Goal: Find specific page/section: Find specific page/section

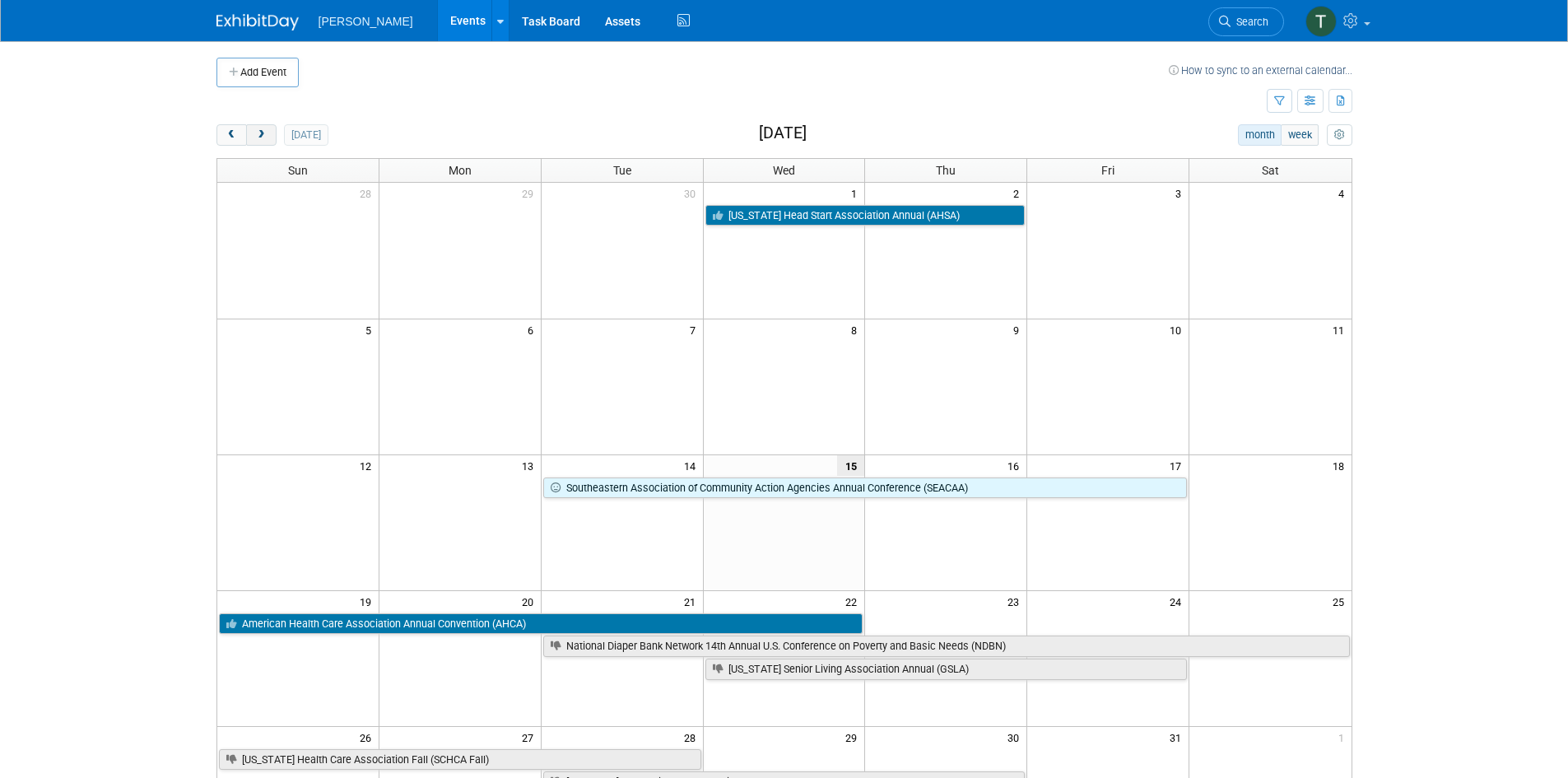
click at [257, 137] on span "next" at bounding box center [261, 136] width 12 height 11
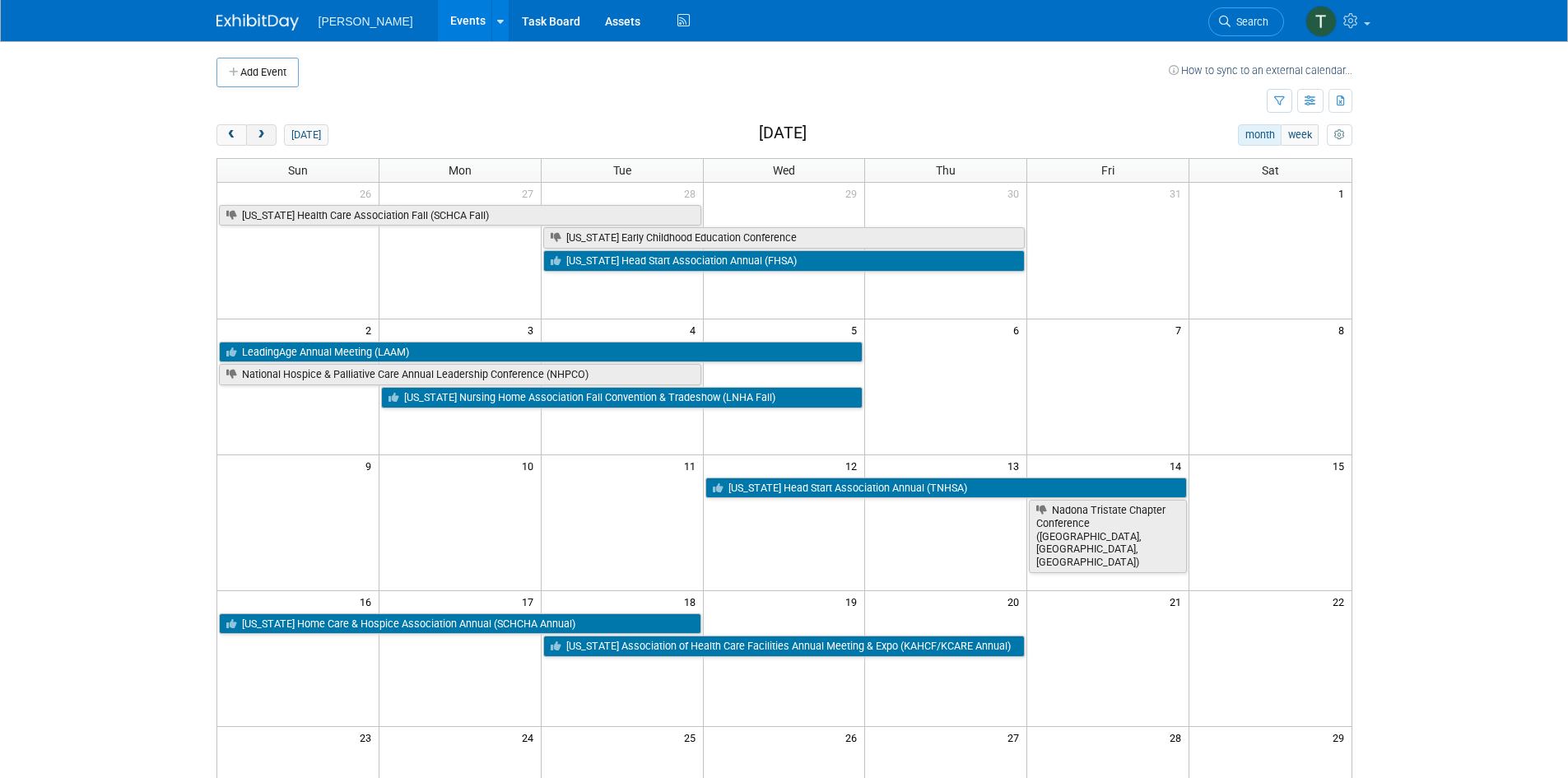
click at [257, 137] on span "next" at bounding box center [261, 136] width 12 height 11
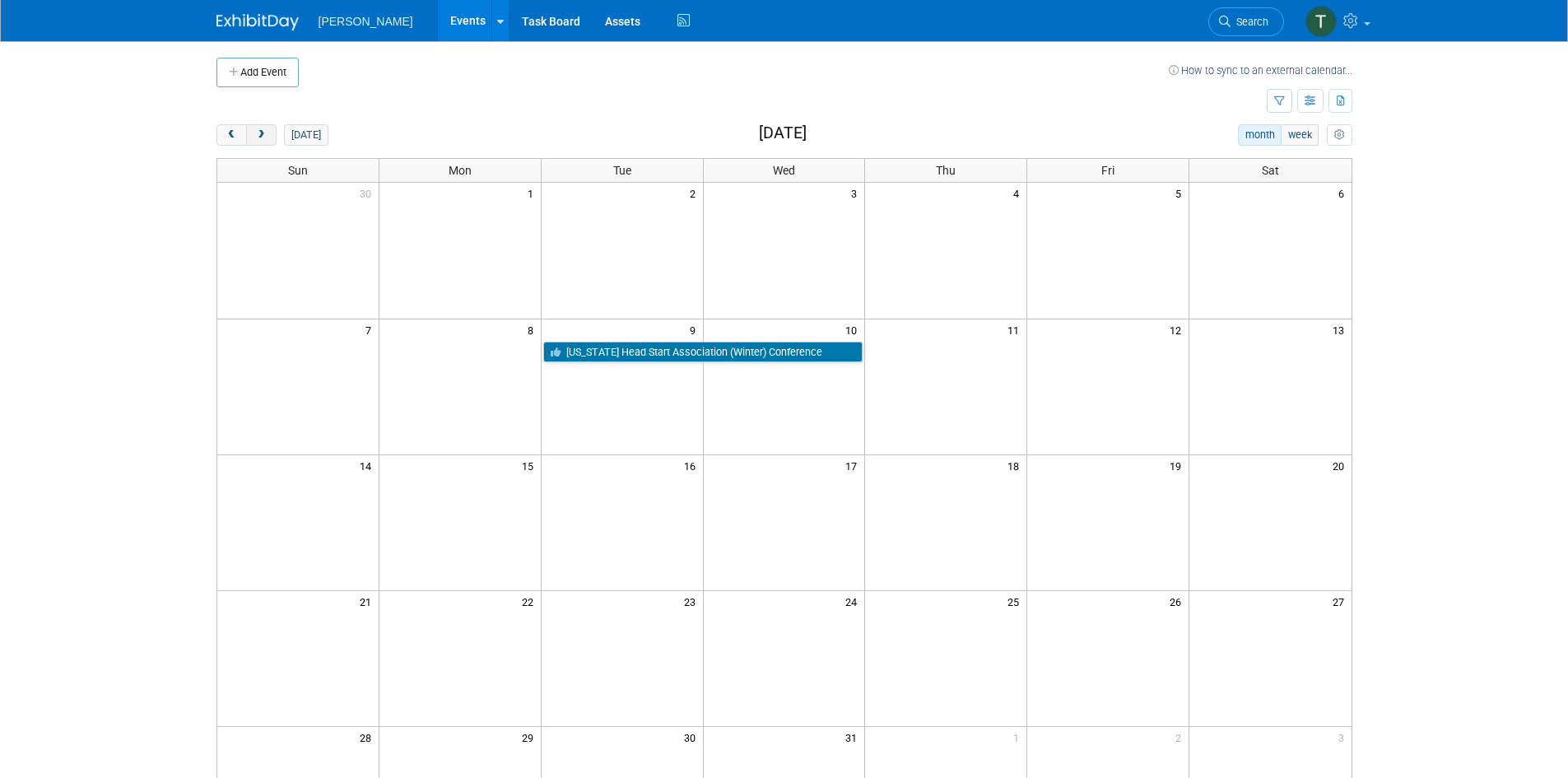
click at [257, 137] on span "next" at bounding box center [261, 136] width 12 height 11
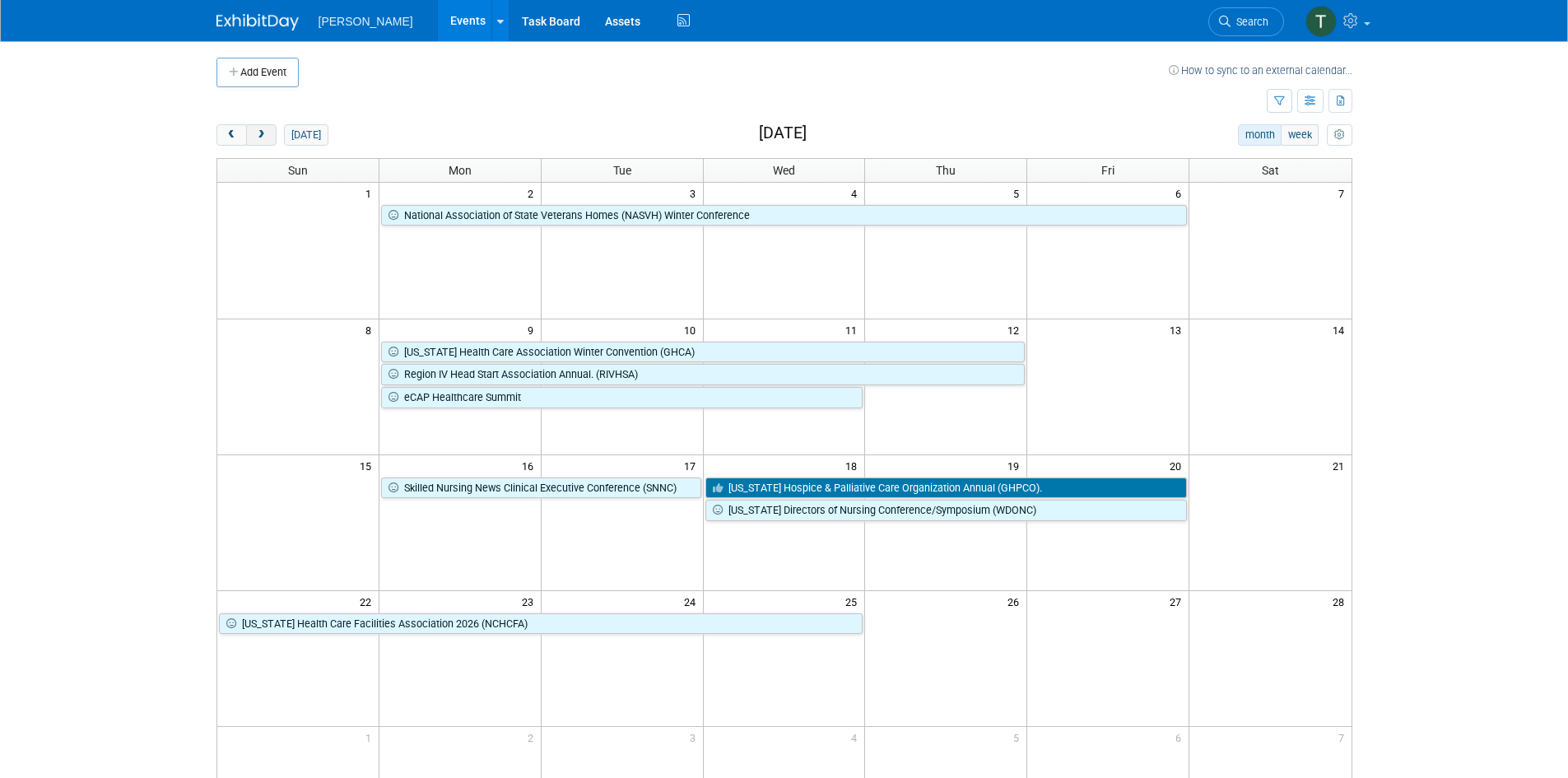
click at [257, 137] on span "next" at bounding box center [261, 136] width 12 height 11
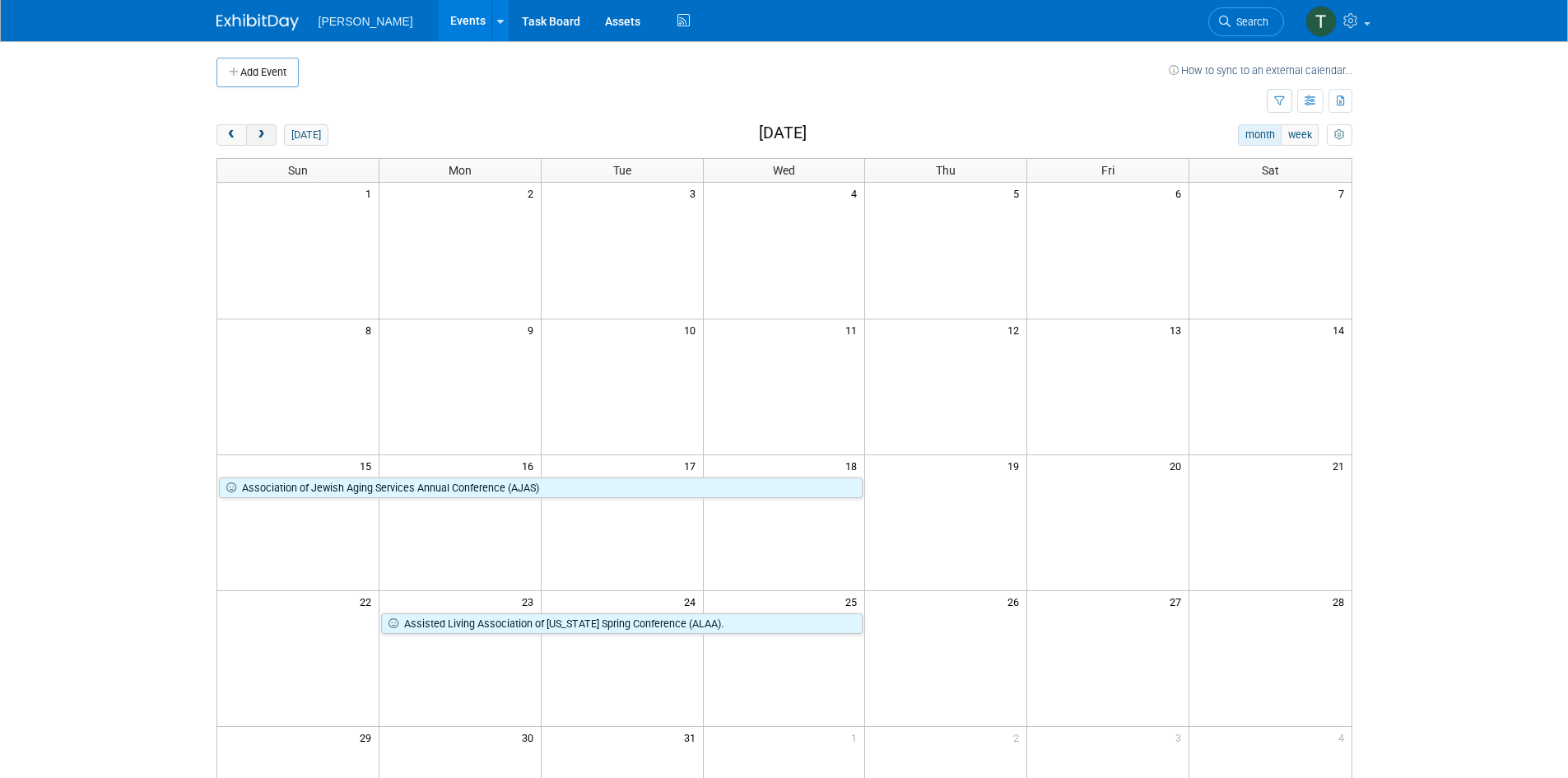
click at [257, 137] on span "next" at bounding box center [261, 136] width 12 height 11
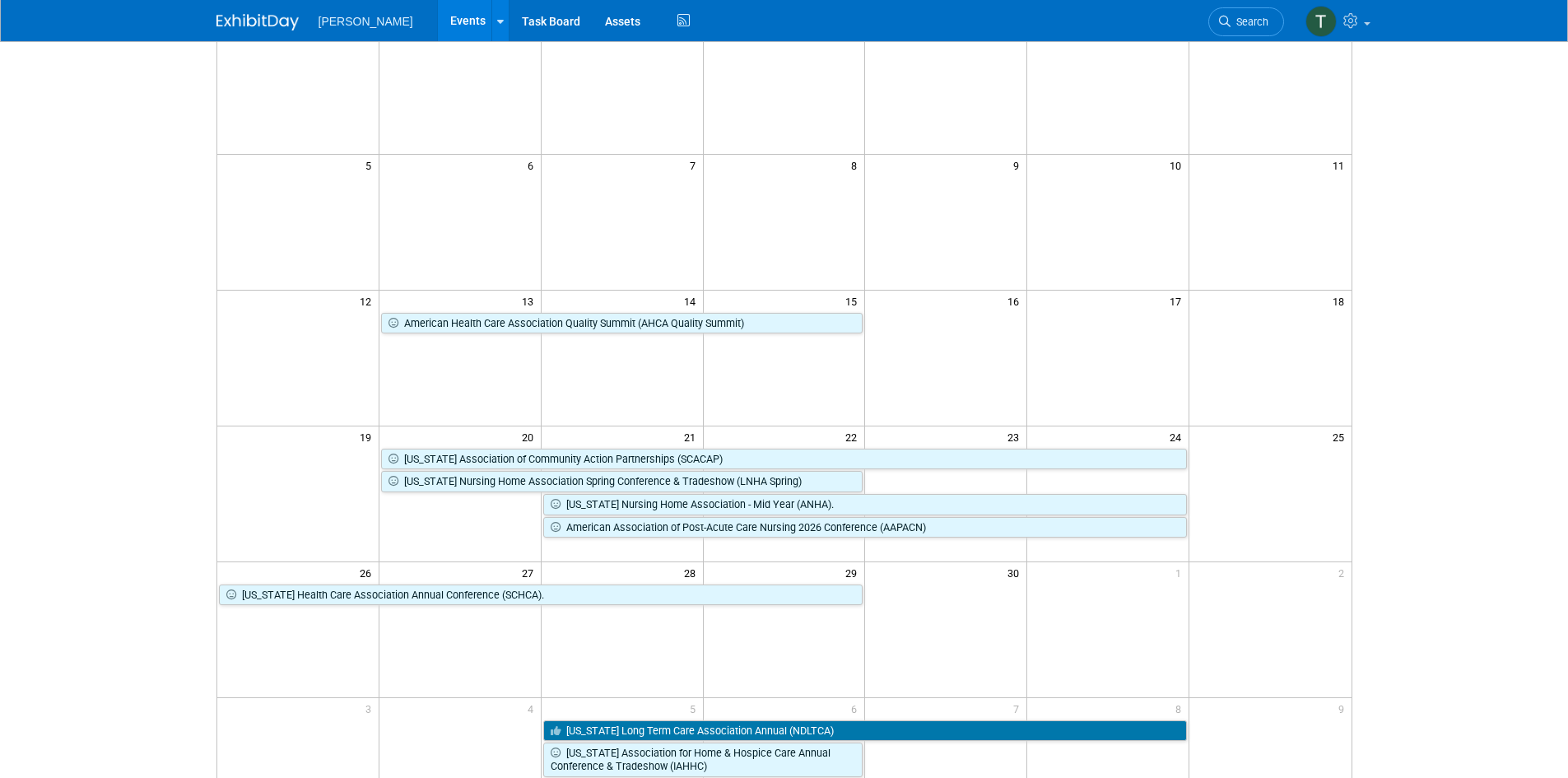
scroll to position [247, 0]
